Goal: Task Accomplishment & Management: Manage account settings

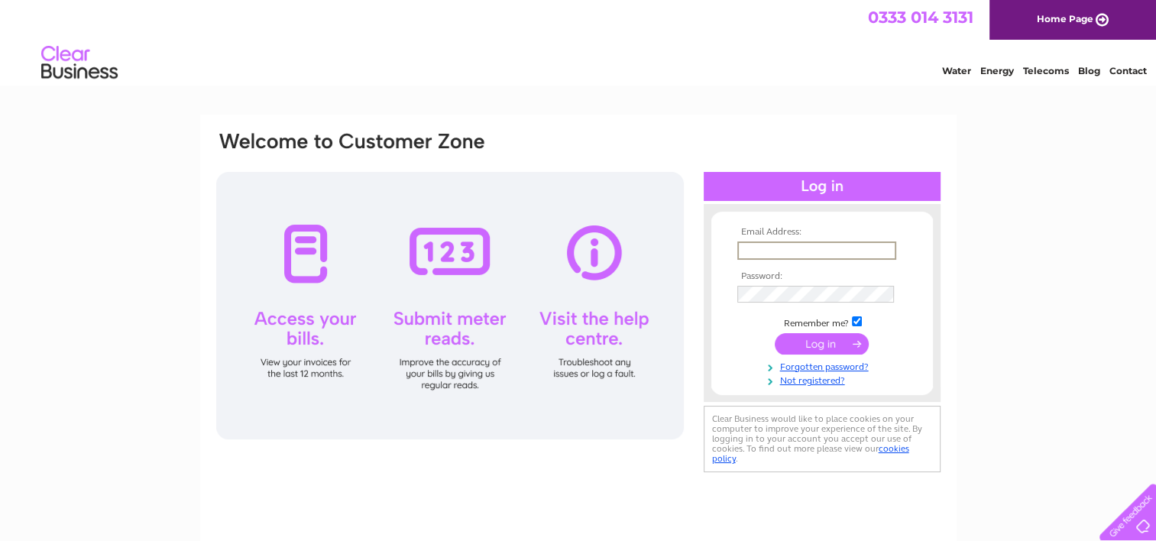
click at [772, 250] on input "text" at bounding box center [816, 250] width 159 height 18
type input "[EMAIL_ADDRESS][DOMAIN_NAME]"
click at [801, 341] on input "submit" at bounding box center [822, 342] width 94 height 21
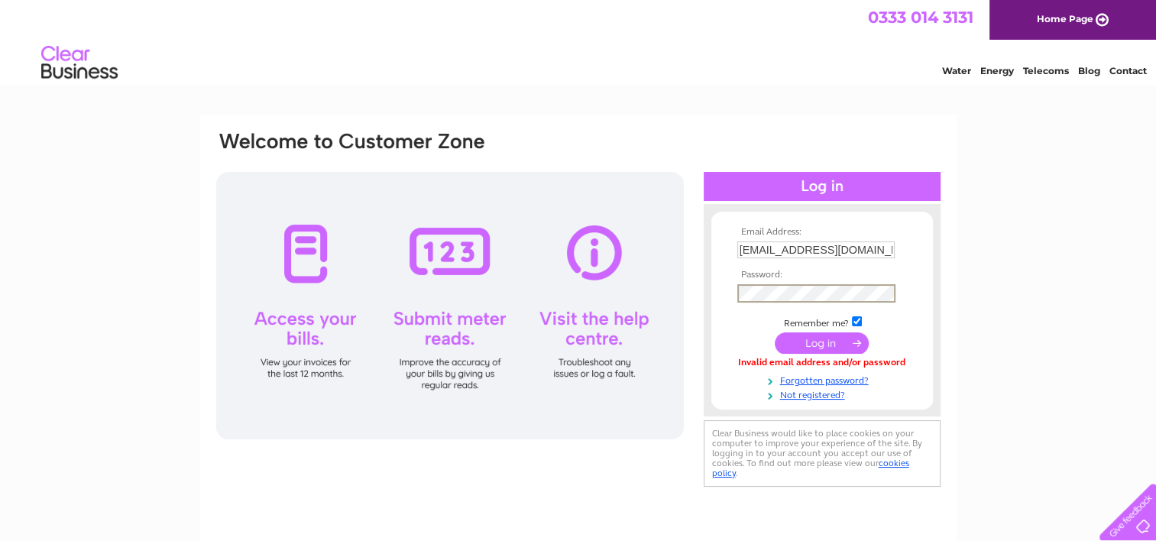
click at [810, 339] on input "submit" at bounding box center [822, 342] width 94 height 21
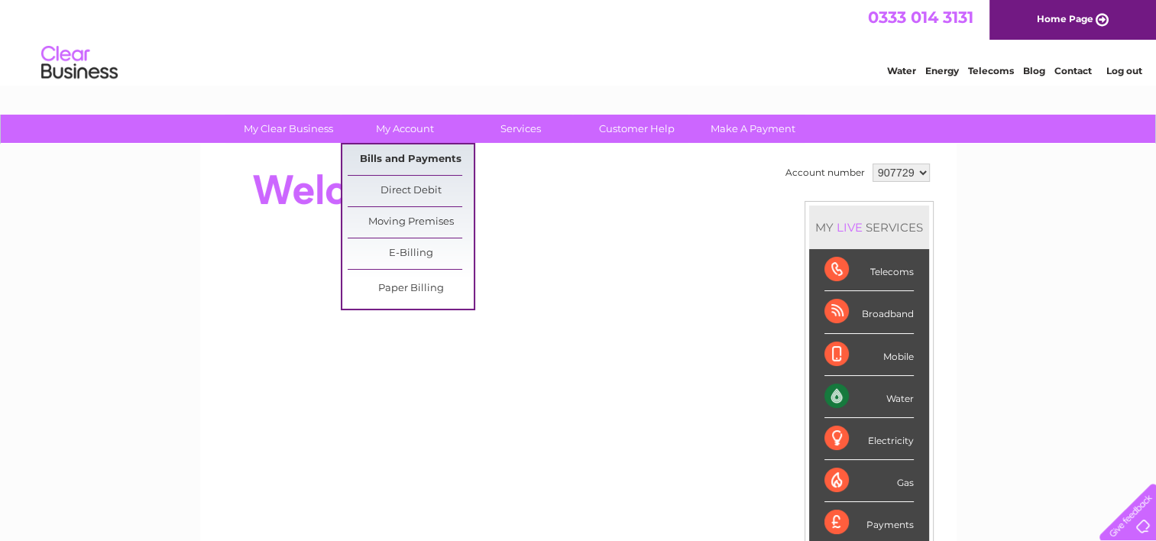
click at [412, 153] on link "Bills and Payments" at bounding box center [411, 159] width 126 height 31
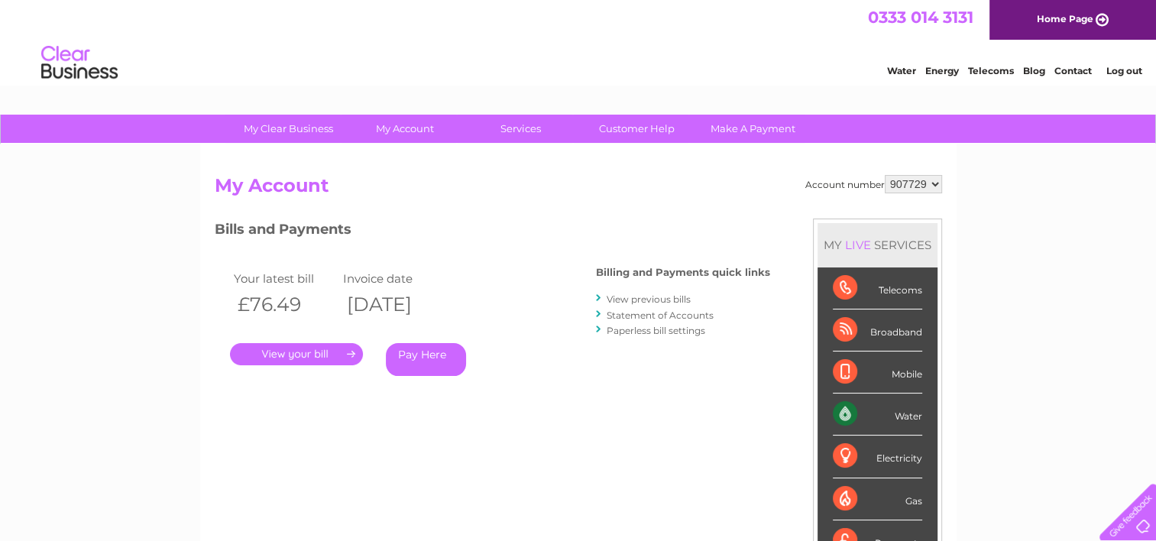
click at [655, 294] on link "View previous bills" at bounding box center [648, 298] width 84 height 11
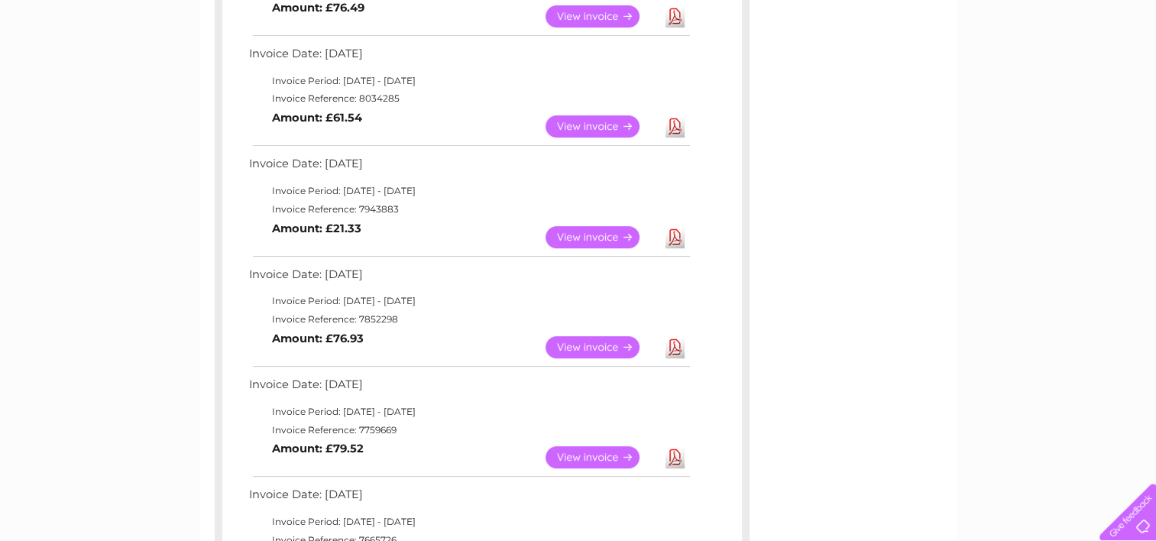
scroll to position [364, 0]
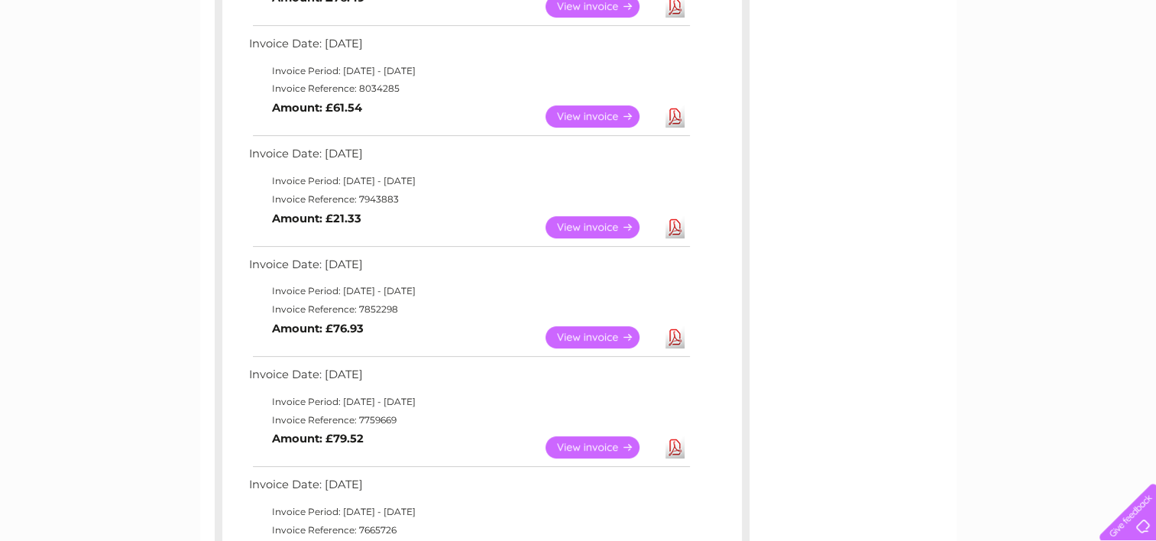
click at [578, 228] on link "View" at bounding box center [601, 227] width 112 height 22
click at [678, 224] on link "Download" at bounding box center [674, 227] width 19 height 22
